Goal: Communication & Community: Answer question/provide support

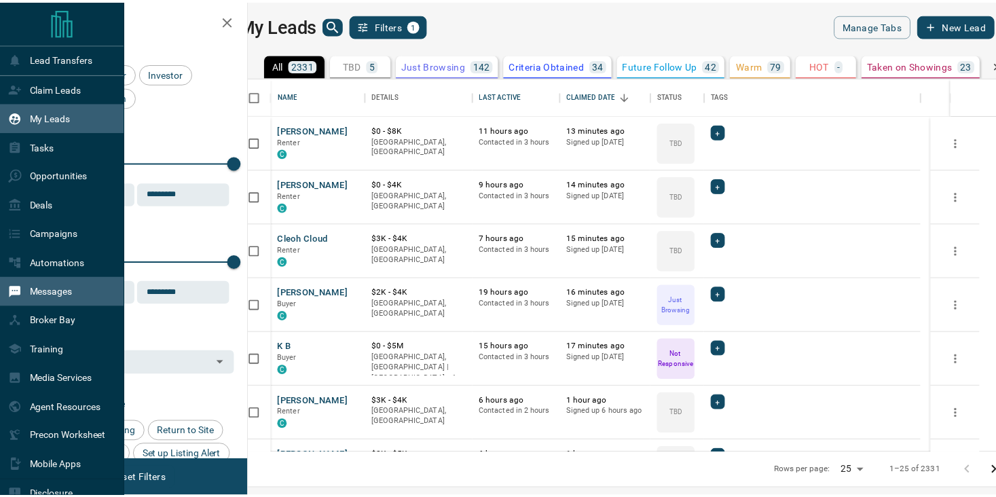
scroll to position [365, 739]
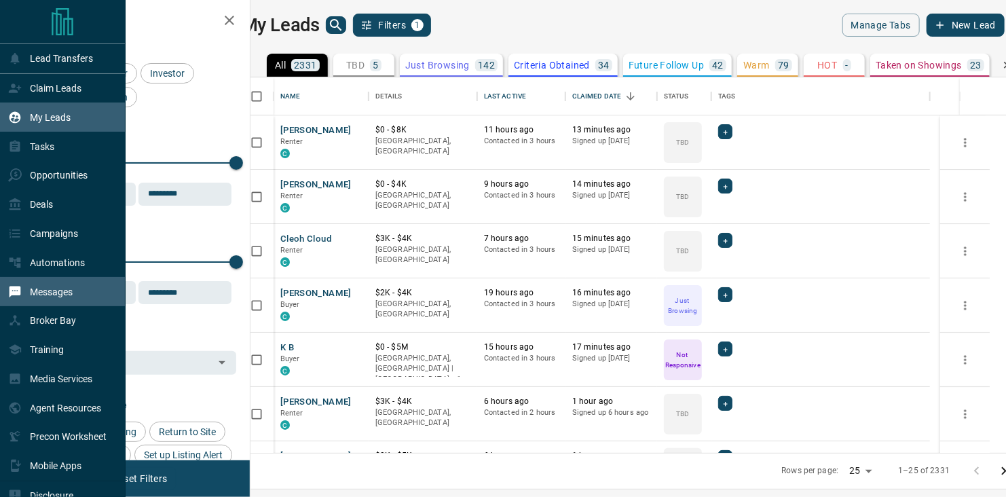
click at [54, 296] on p "Messages" at bounding box center [51, 291] width 43 height 11
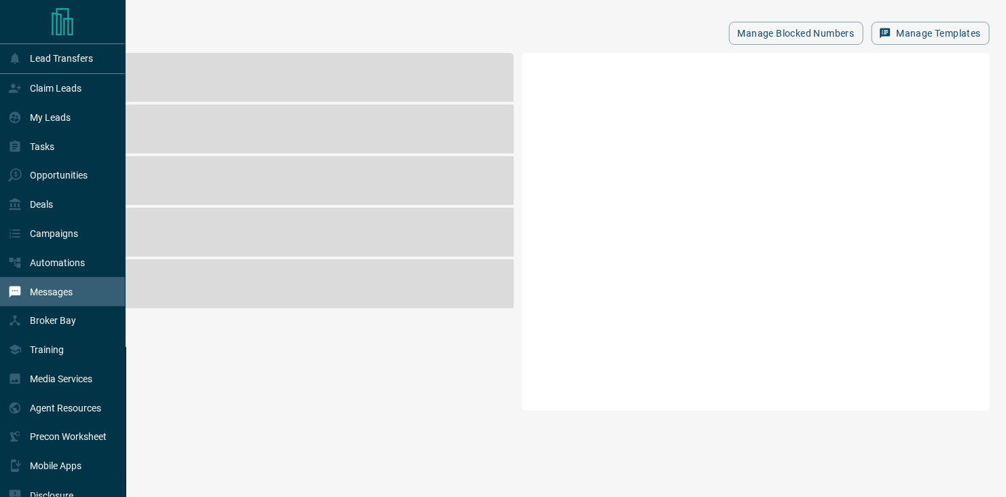
click at [54, 296] on p "Messages" at bounding box center [51, 291] width 43 height 11
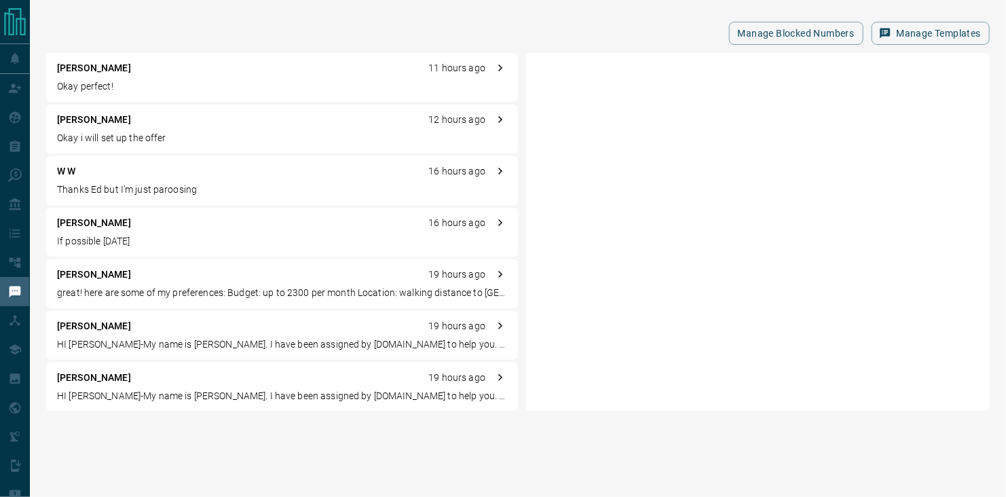
click at [95, 119] on p "[PERSON_NAME]" at bounding box center [94, 120] width 74 height 14
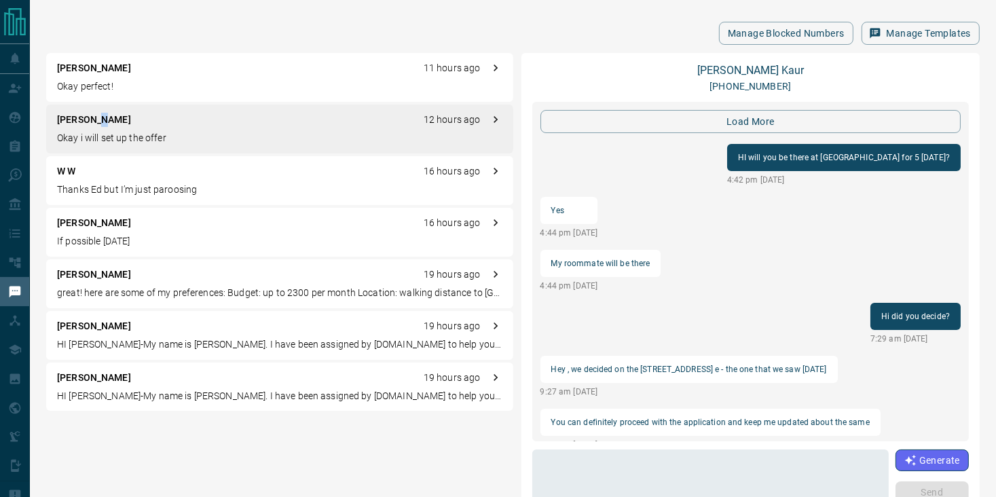
scroll to position [1418, 0]
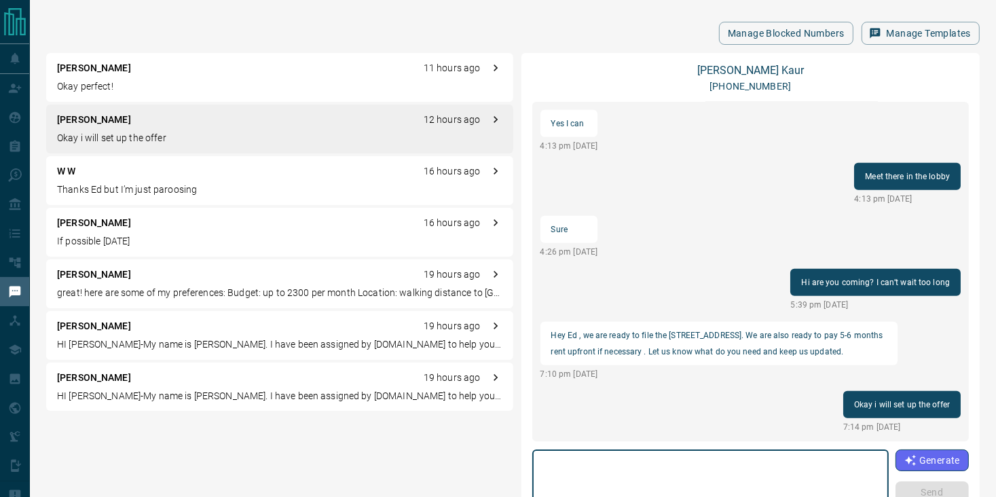
drag, startPoint x: 676, startPoint y: 464, endPoint x: 646, endPoint y: 460, distance: 30.1
click at [675, 464] on textarea at bounding box center [710, 484] width 337 height 58
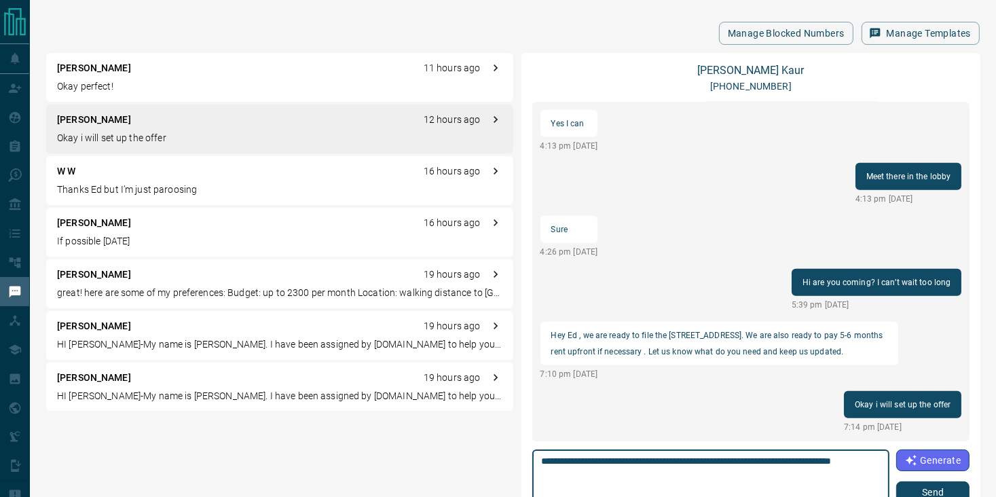
type textarea "**********"
click at [927, 487] on button "Send" at bounding box center [932, 492] width 73 height 22
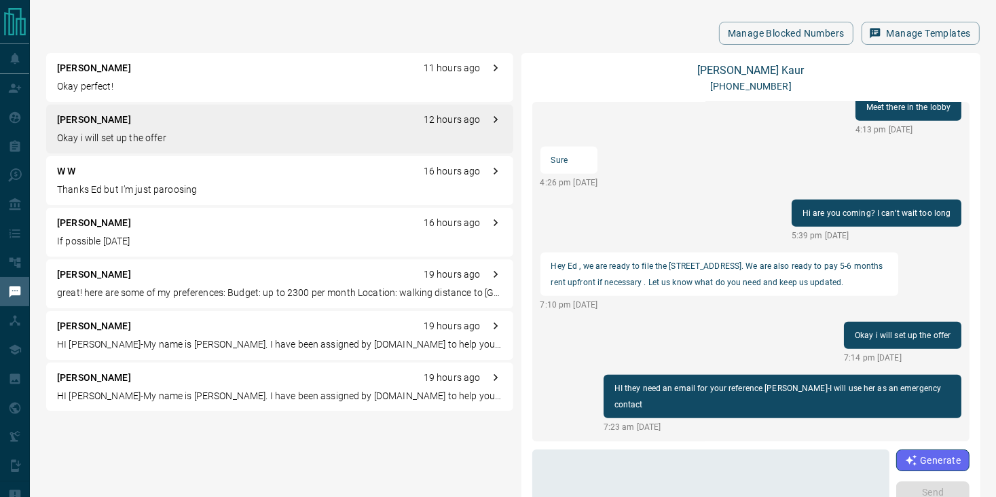
click at [90, 238] on p "If possible [DATE]" at bounding box center [279, 241] width 445 height 14
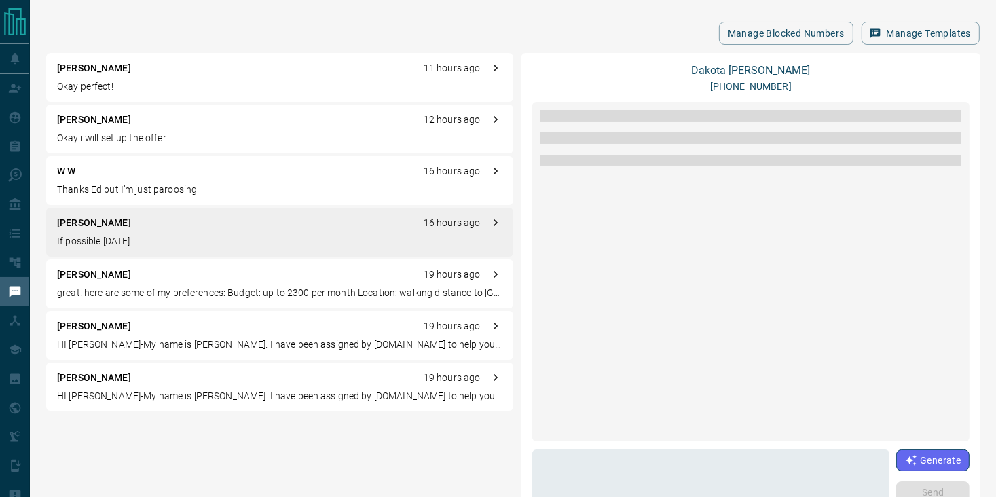
scroll to position [1402, 0]
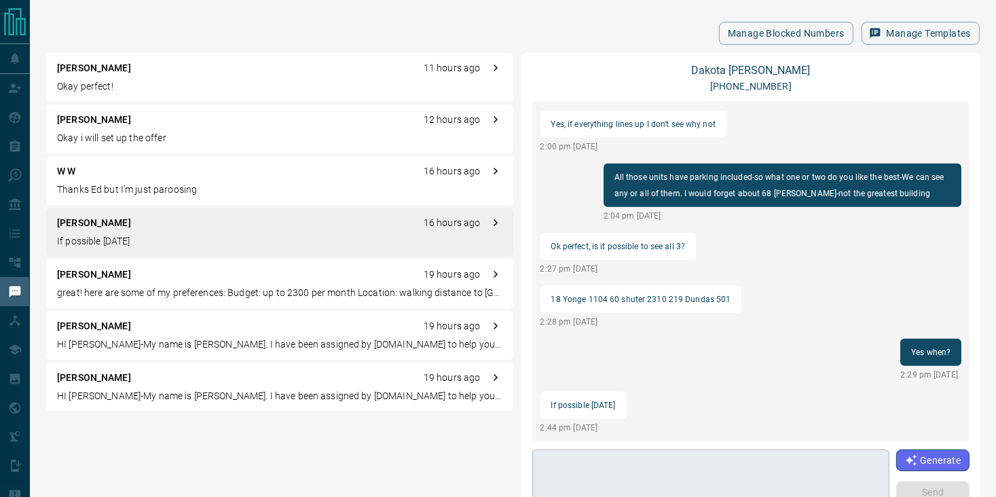
click at [659, 453] on div "* ​" at bounding box center [711, 483] width 358 height 69
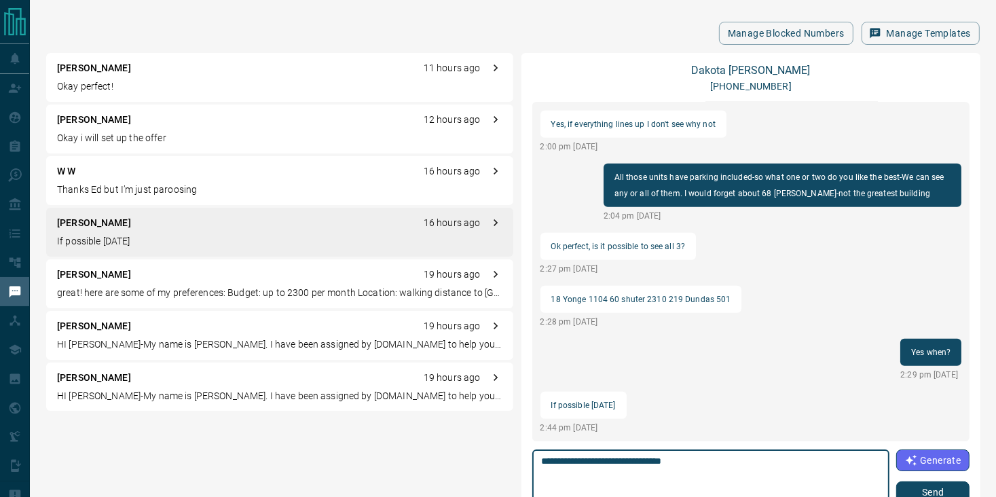
type textarea "**********"
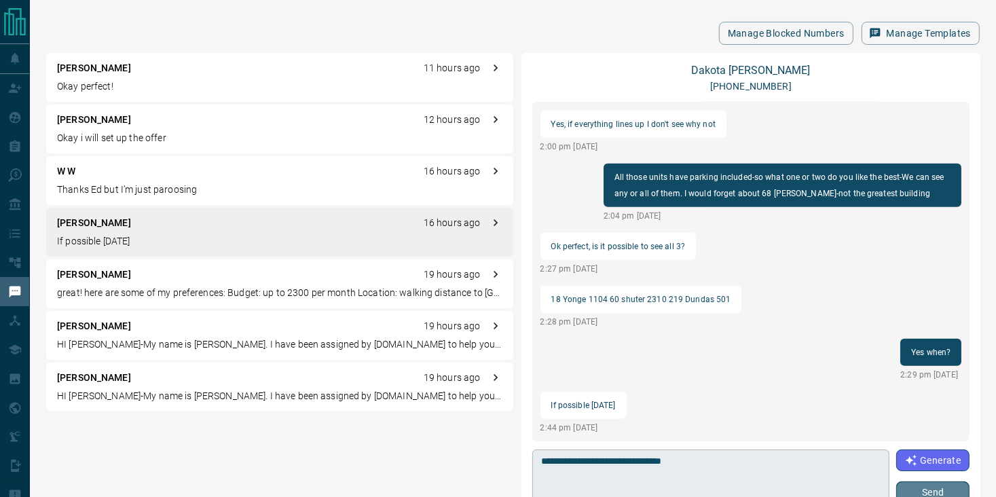
drag, startPoint x: 922, startPoint y: 487, endPoint x: 879, endPoint y: 451, distance: 56.3
click at [920, 487] on button "Send" at bounding box center [932, 492] width 73 height 22
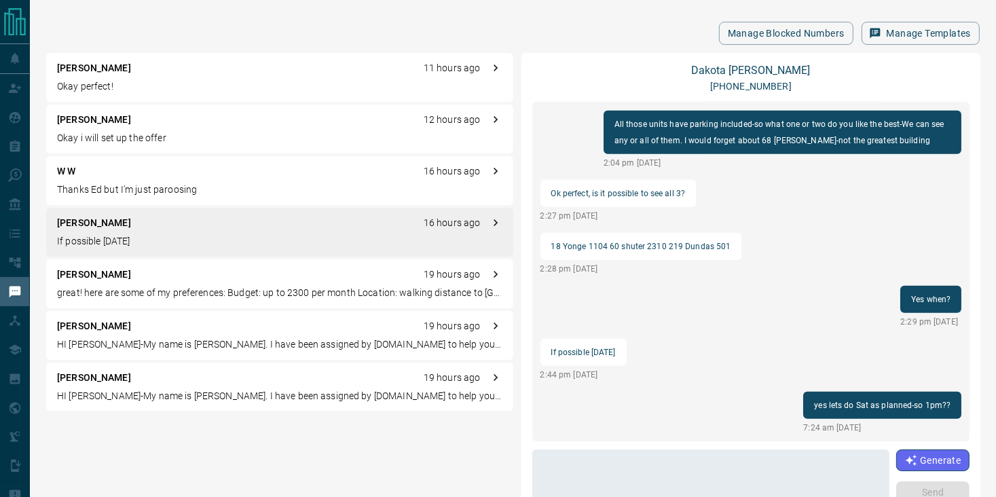
click at [150, 281] on div "[PERSON_NAME] 19 hours ago" at bounding box center [279, 274] width 445 height 14
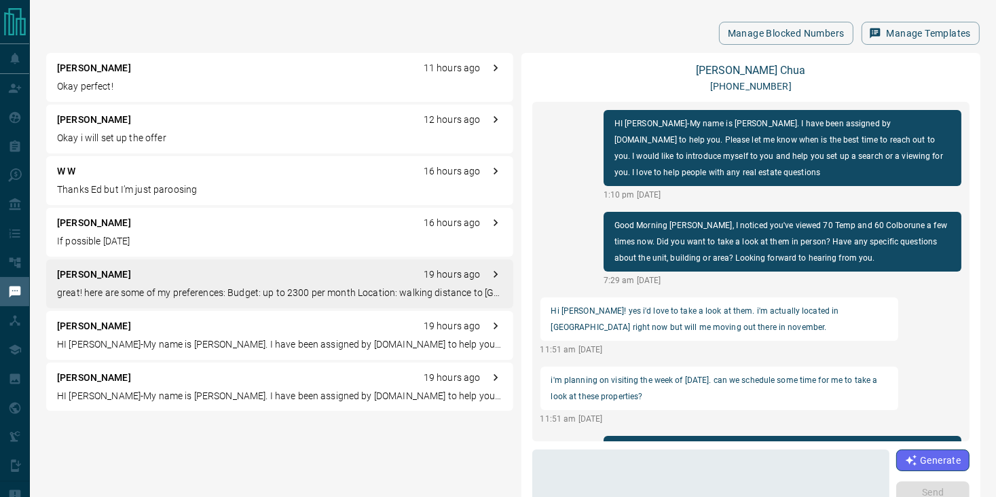
scroll to position [318, 0]
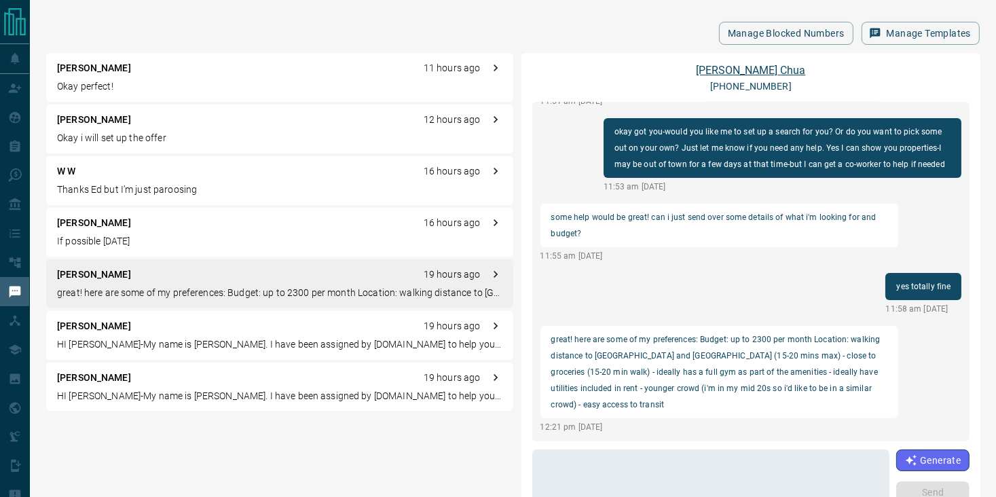
click at [744, 70] on link "[PERSON_NAME]" at bounding box center [750, 70] width 109 height 13
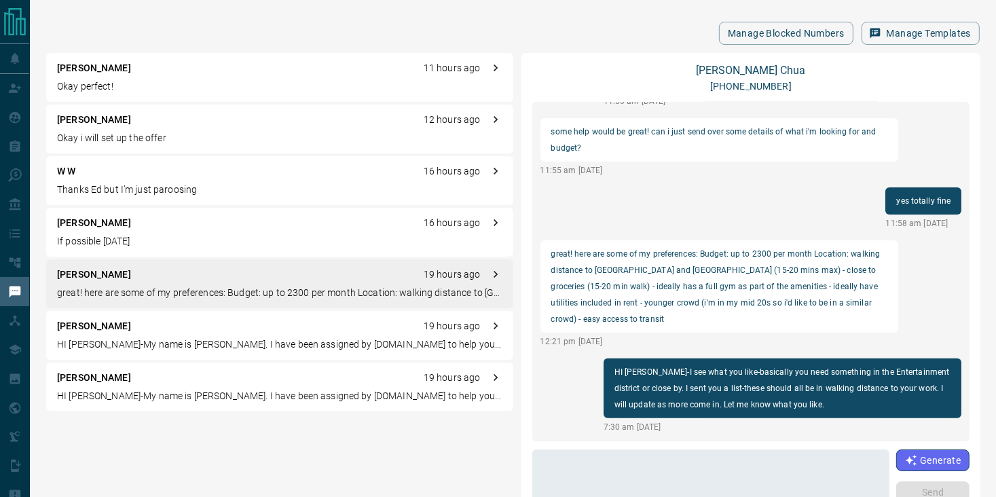
click at [117, 69] on p "[PERSON_NAME]" at bounding box center [94, 68] width 74 height 14
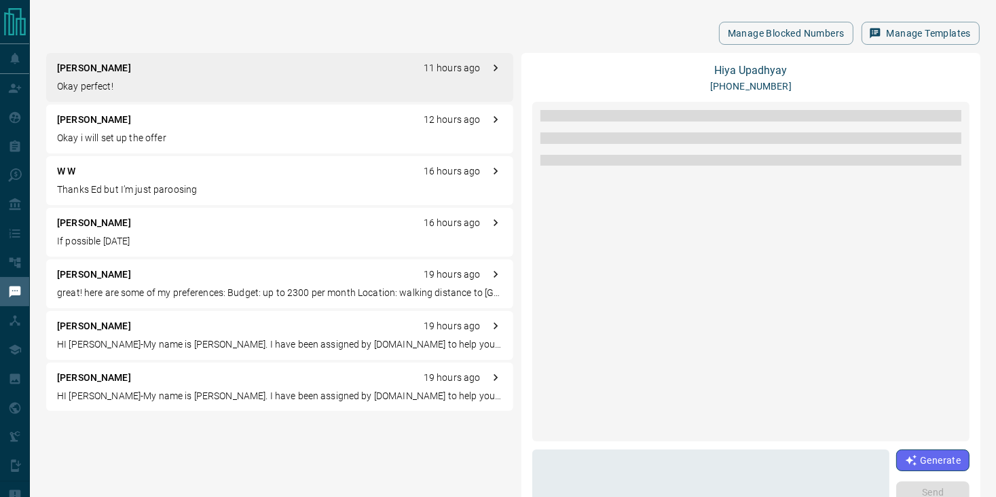
scroll to position [0, 0]
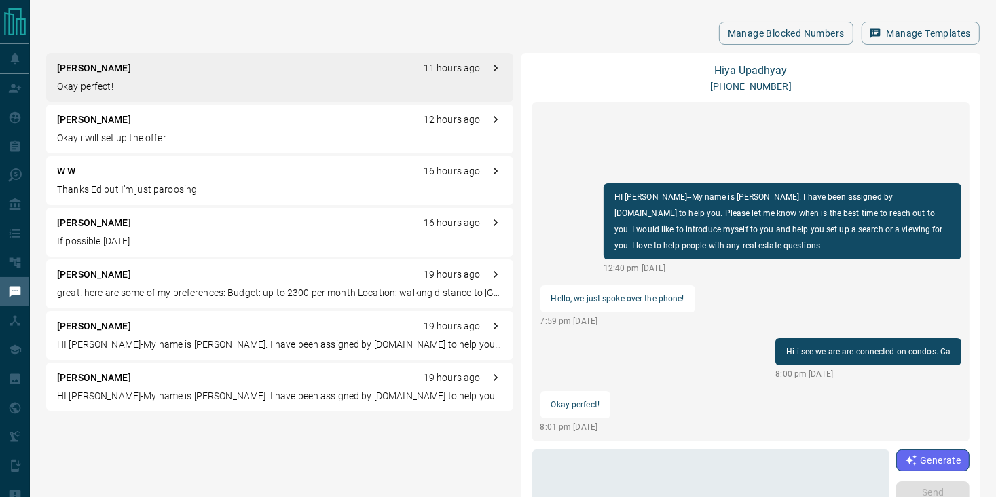
click at [106, 83] on p "Okay perfect!" at bounding box center [279, 86] width 445 height 14
click at [649, 453] on div "* ​" at bounding box center [711, 483] width 358 height 69
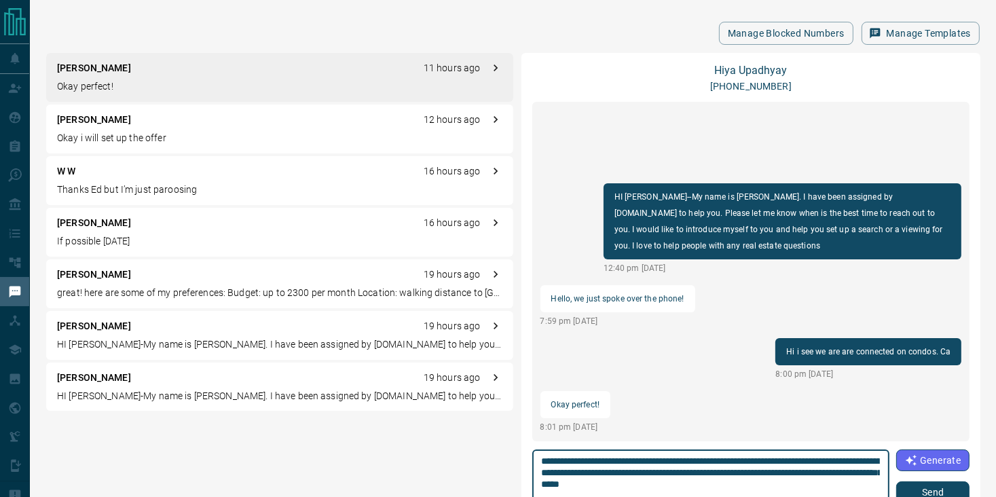
type textarea "**********"
click at [929, 489] on button "Send" at bounding box center [932, 492] width 73 height 22
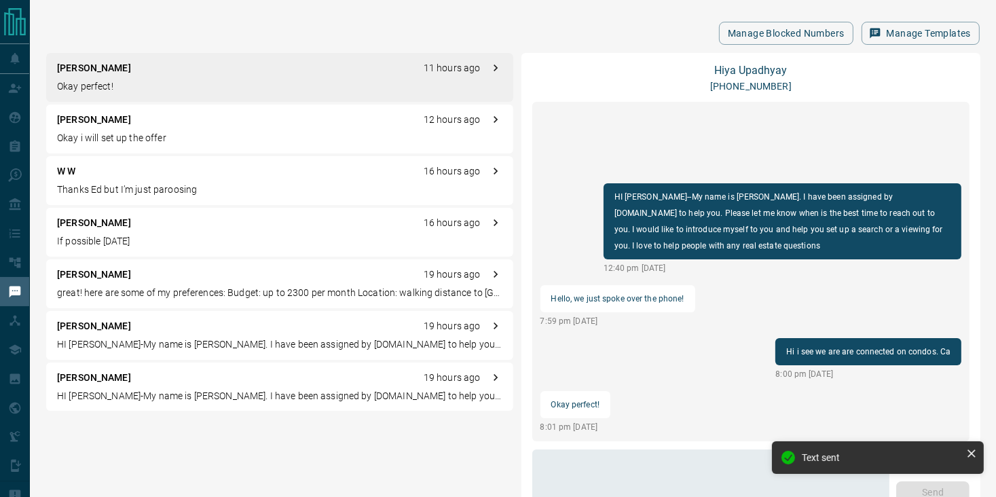
scroll to position [12, 0]
